Goal: Task Accomplishment & Management: Complete application form

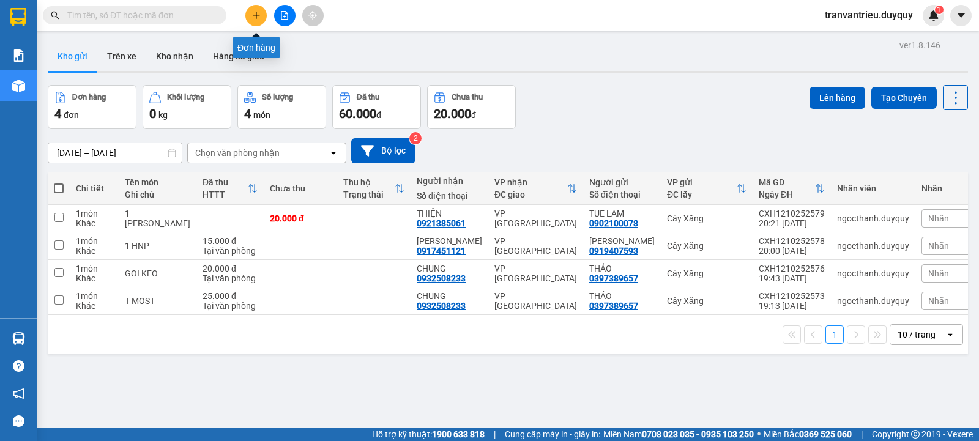
click at [252, 15] on icon "plus" at bounding box center [256, 15] width 9 height 9
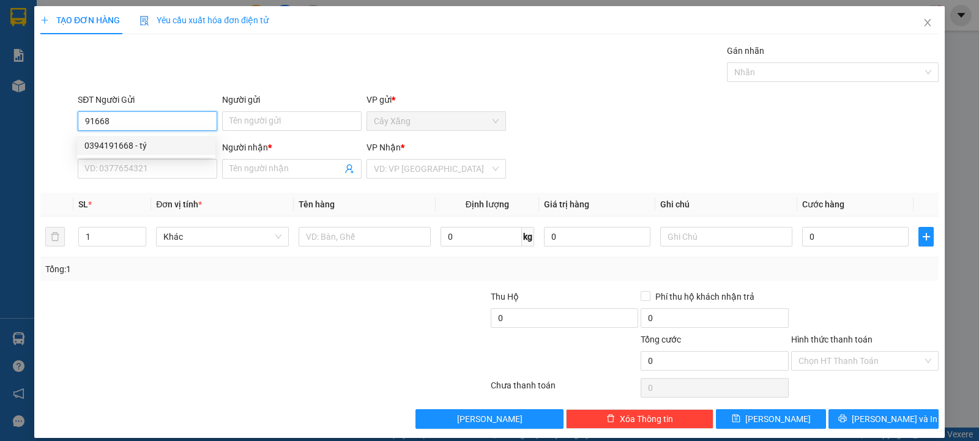
click at [133, 148] on div "0394191668 - tý" at bounding box center [146, 145] width 124 height 13
type input "0394191668"
type input "tý"
type input "0902390032"
type input "THẮM"
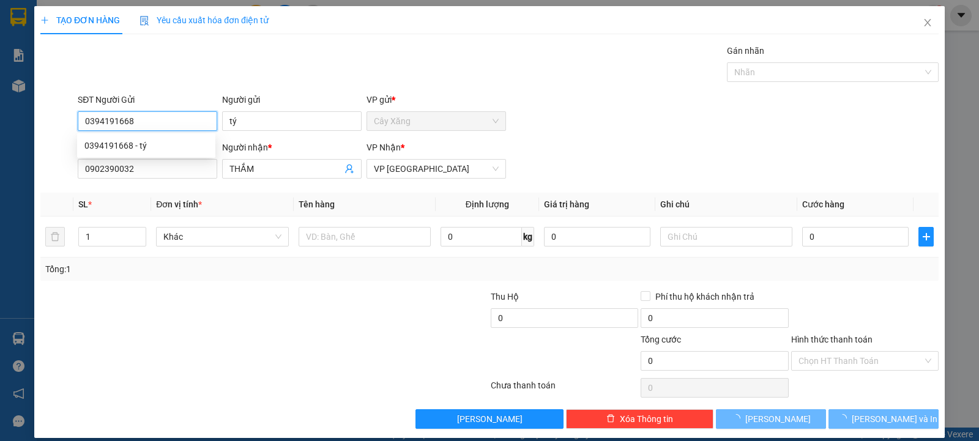
type input "60.000"
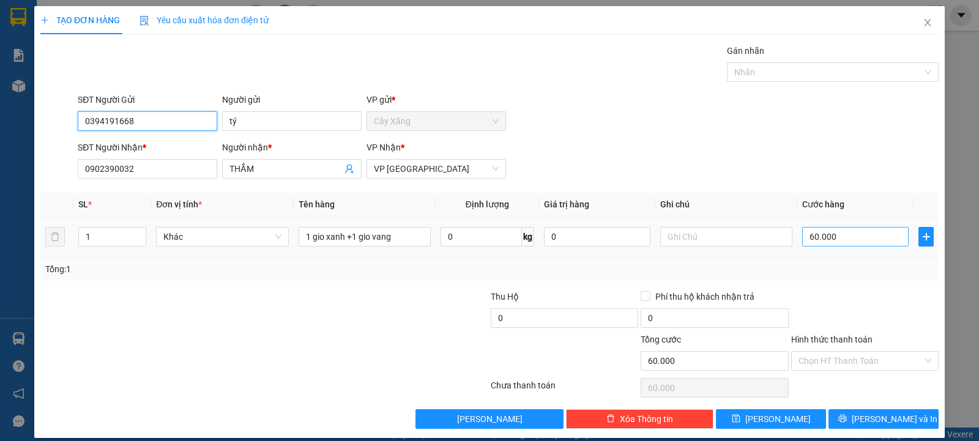
type input "0394191668"
type input "0"
type input "60.000"
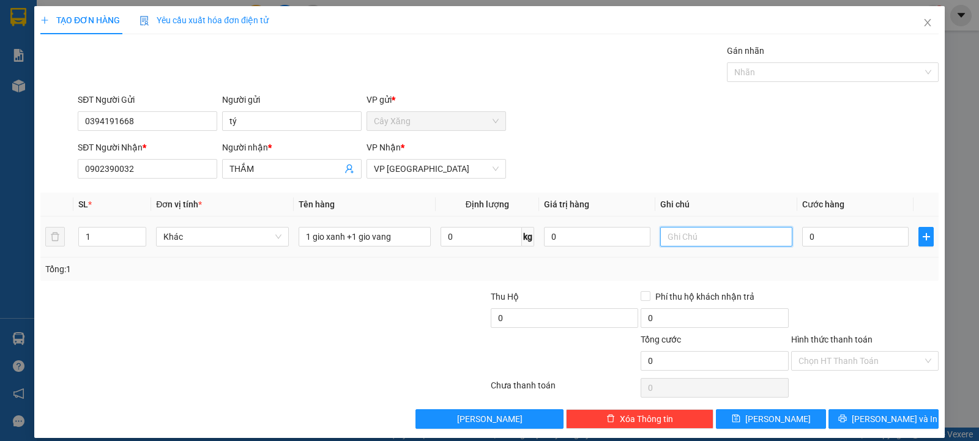
click at [742, 242] on input "text" at bounding box center [726, 237] width 132 height 20
type input "bánh"
click at [861, 231] on input "0" at bounding box center [855, 237] width 106 height 20
type input "7"
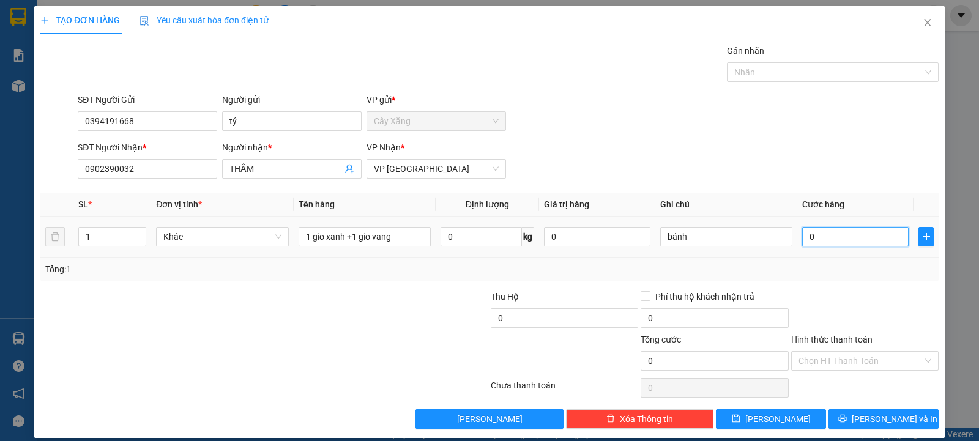
type input "7"
type input "75"
type input "750"
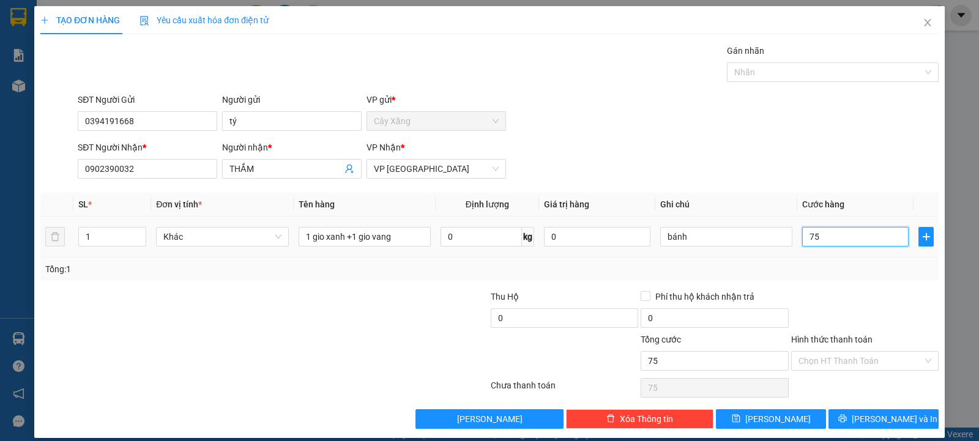
type input "750"
type input "7.500"
type input "75.000"
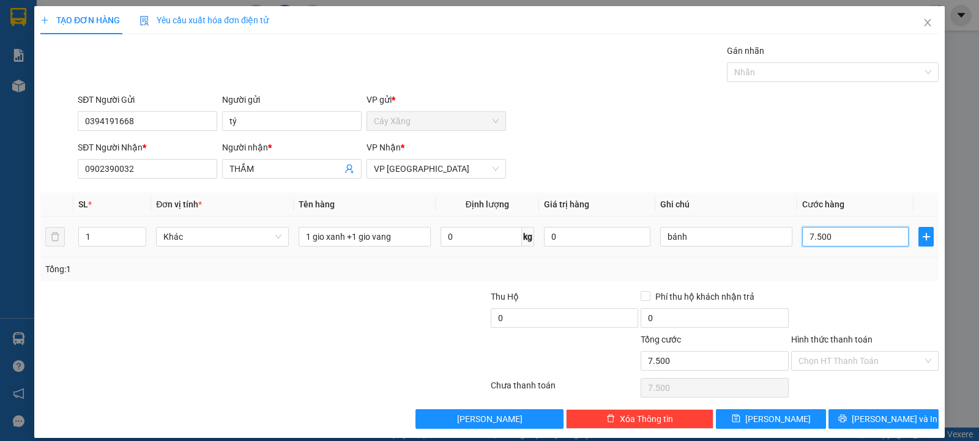
type input "75.000"
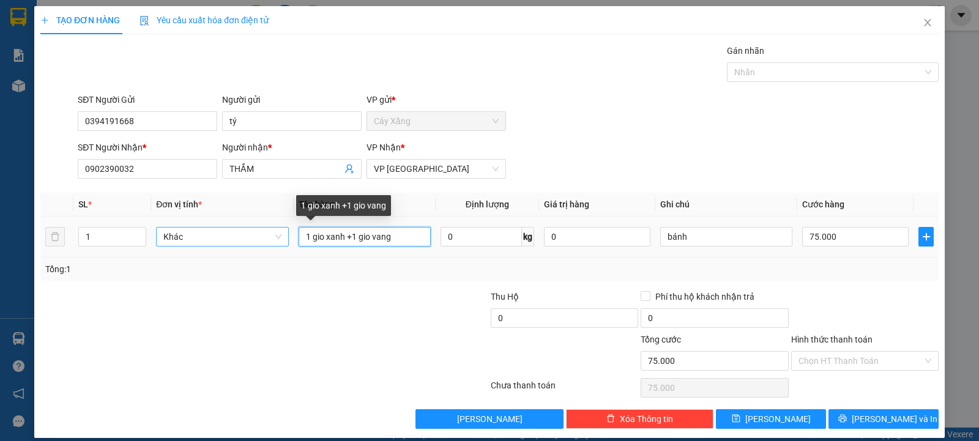
drag, startPoint x: 258, startPoint y: 235, endPoint x: 247, endPoint y: 234, distance: 11.2
click at [247, 234] on tr "1 Khác 1 gio xanh +1 gio vang 0 kg 0 bánh 75.000" at bounding box center [489, 237] width 898 height 41
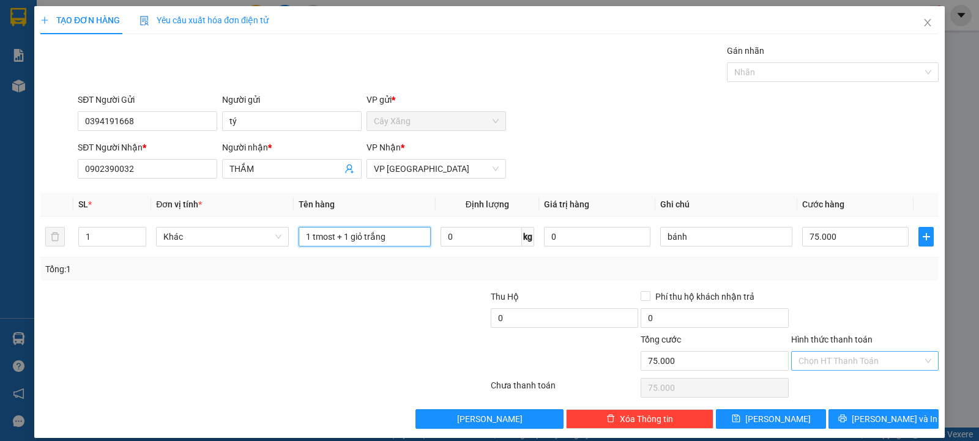
type input "1 tmost + 1 giỏ trắng"
click at [843, 360] on input "Hình thức thanh toán" at bounding box center [860, 361] width 124 height 18
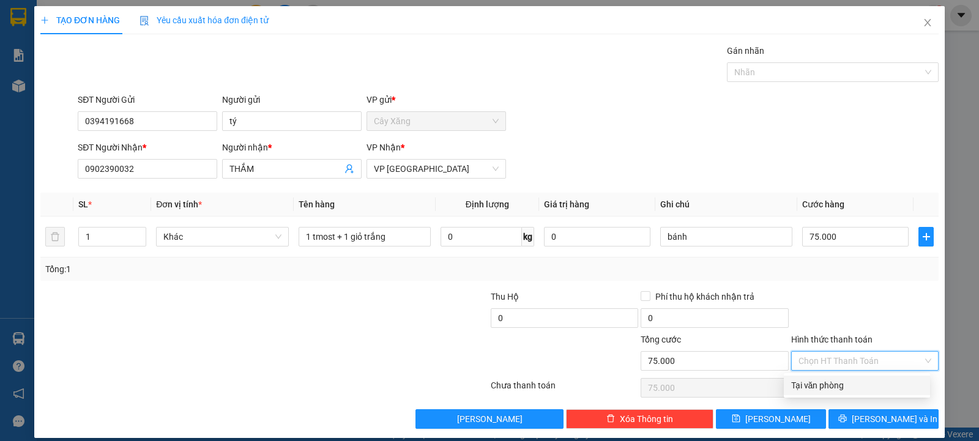
click at [848, 386] on div "Tại văn phòng" at bounding box center [857, 385] width 132 height 13
type input "0"
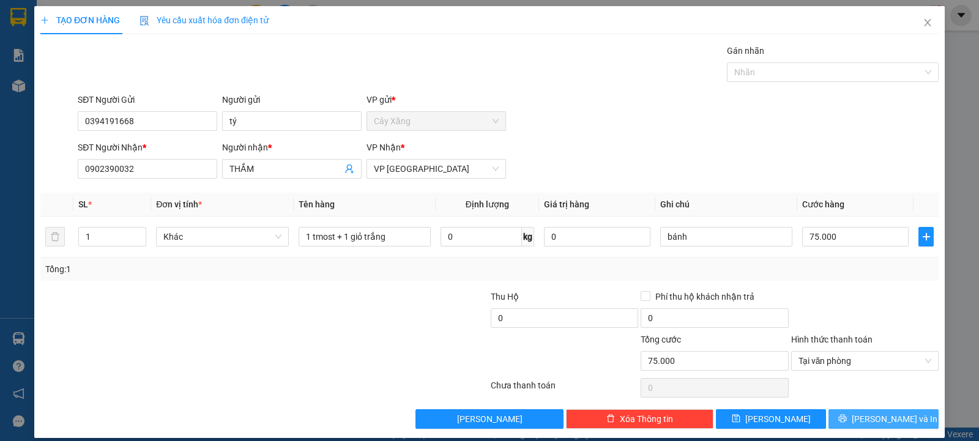
click at [878, 411] on button "[PERSON_NAME] và In" at bounding box center [883, 419] width 110 height 20
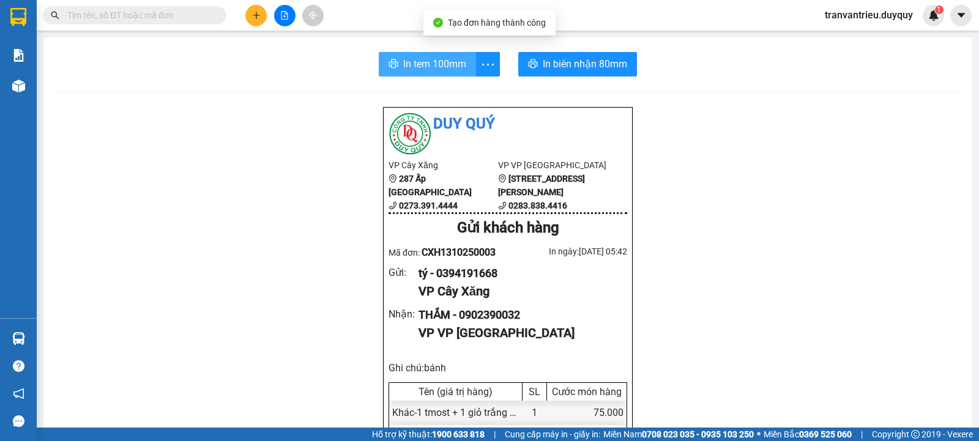
click at [426, 66] on span "In tem 100mm" at bounding box center [434, 63] width 63 height 15
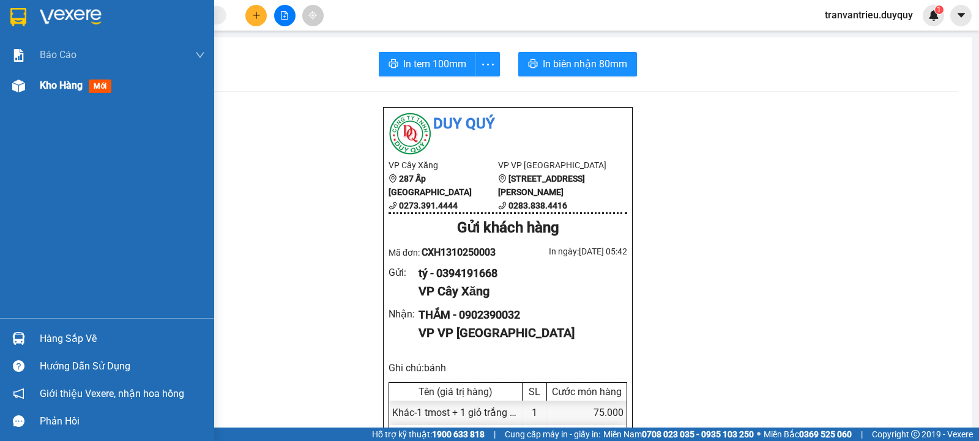
click at [56, 82] on span "Kho hàng" at bounding box center [61, 86] width 43 height 12
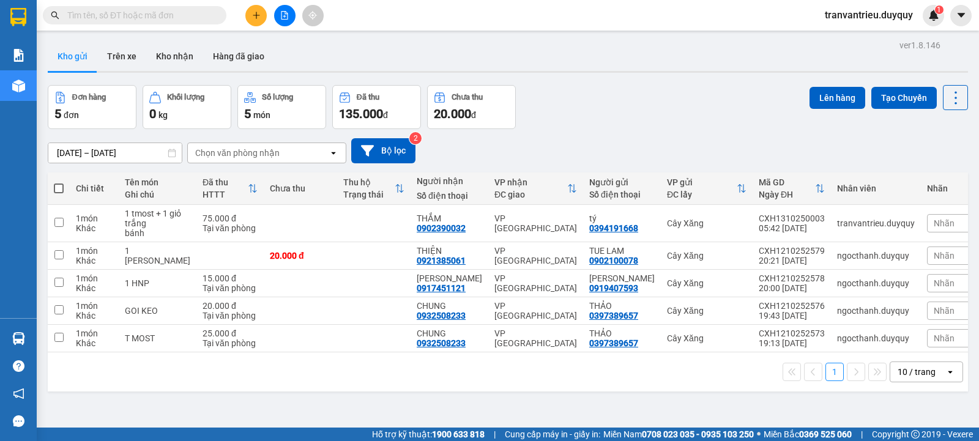
click at [54, 187] on span at bounding box center [59, 188] width 10 height 10
click at [59, 182] on input "checkbox" at bounding box center [59, 182] width 0 height 0
checkbox input "true"
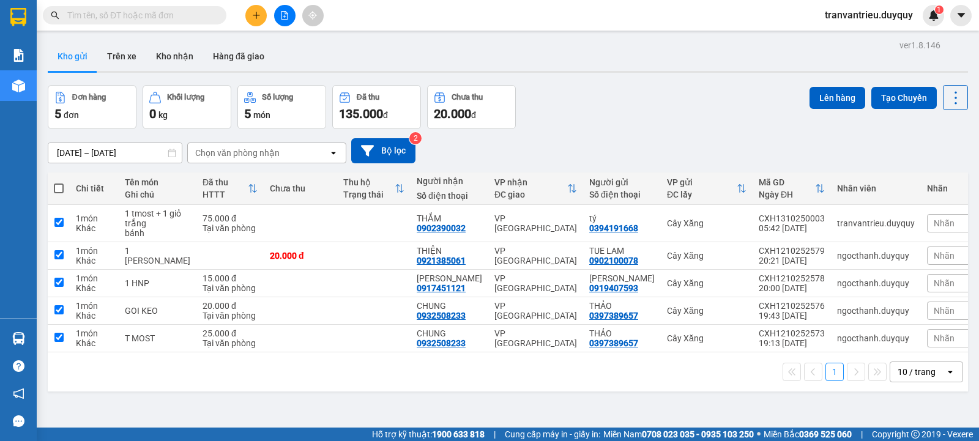
checkbox input "true"
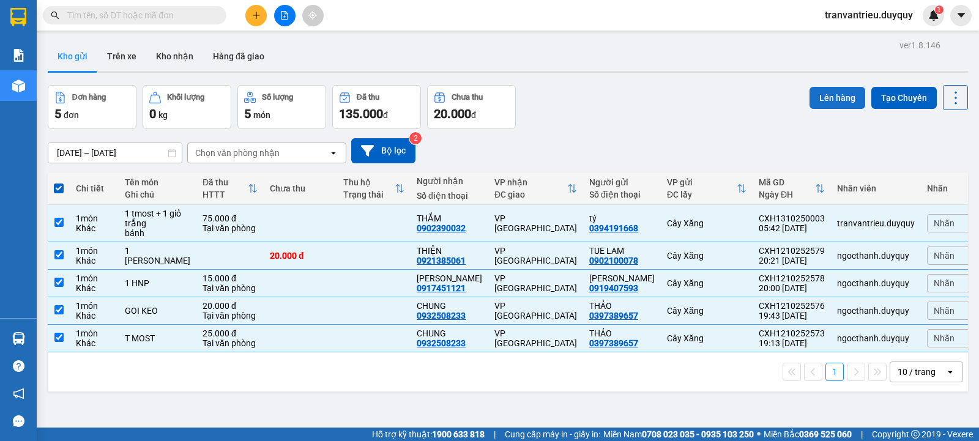
click at [819, 97] on button "Lên hàng" at bounding box center [837, 98] width 56 height 22
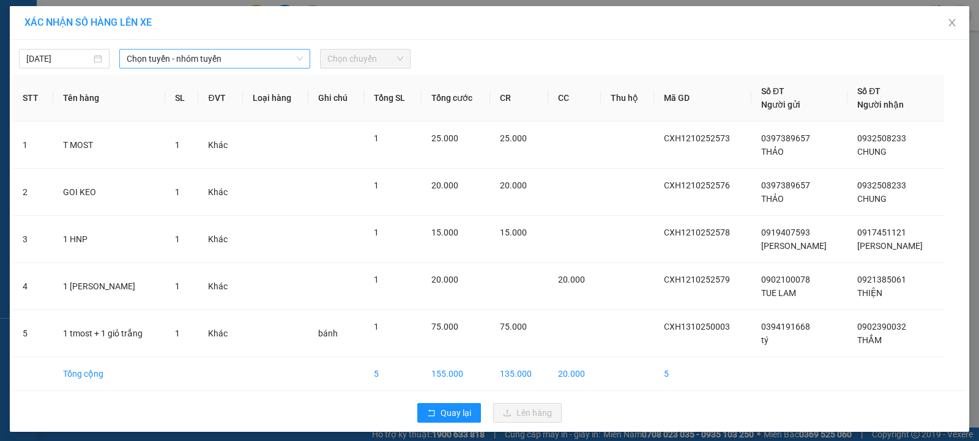
click at [202, 63] on span "Chọn tuyến - nhóm tuyến" at bounding box center [215, 59] width 176 height 18
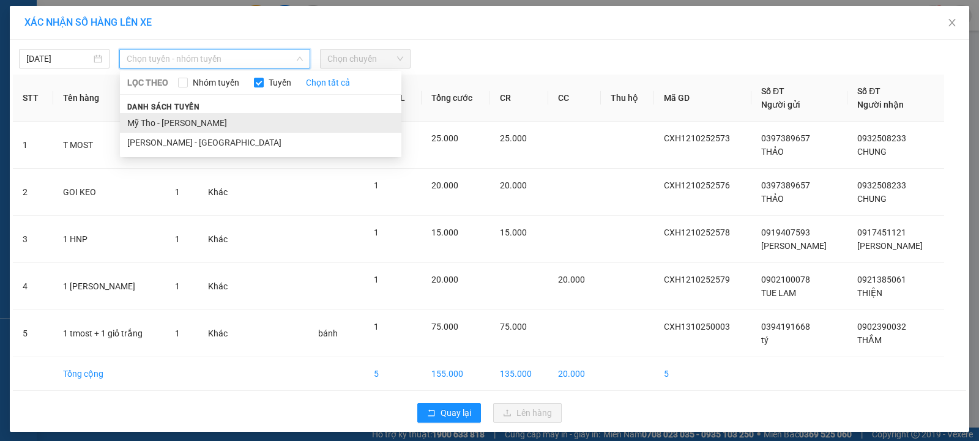
click at [204, 119] on li "Mỹ Tho - [PERSON_NAME]" at bounding box center [260, 123] width 281 height 20
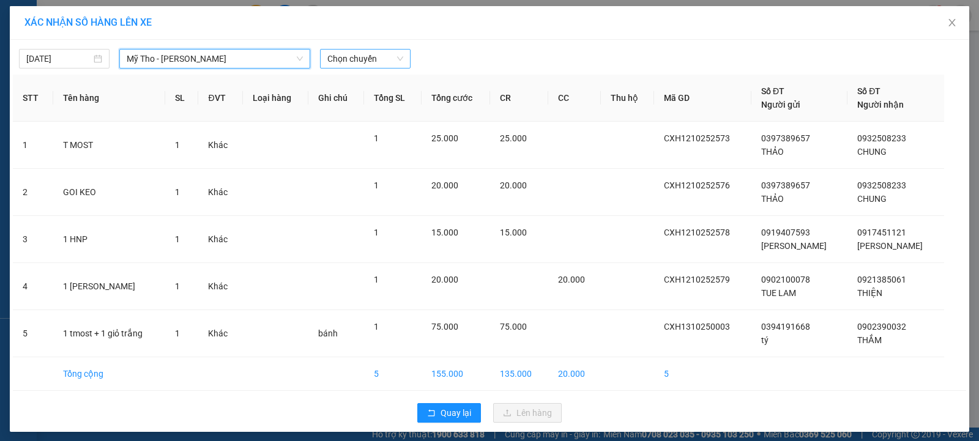
click at [374, 60] on span "Chọn chuyến" at bounding box center [365, 59] width 76 height 18
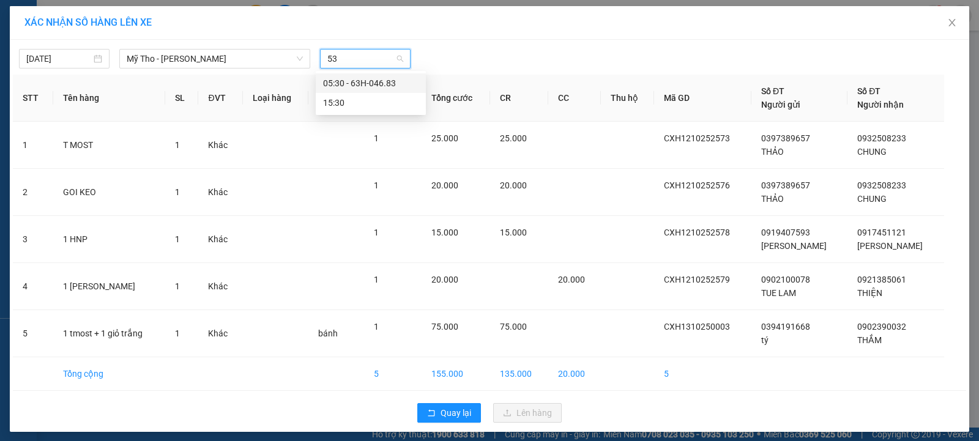
type input "530"
click at [386, 87] on div "05:30 - 63H-046.83" at bounding box center [370, 82] width 95 height 13
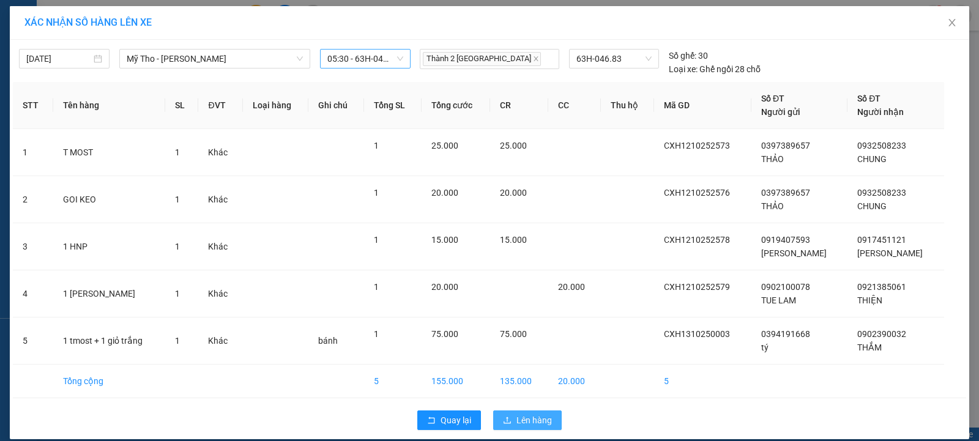
click at [521, 420] on span "Lên hàng" at bounding box center [533, 419] width 35 height 13
